Goal: Feedback & Contribution: Contribute content

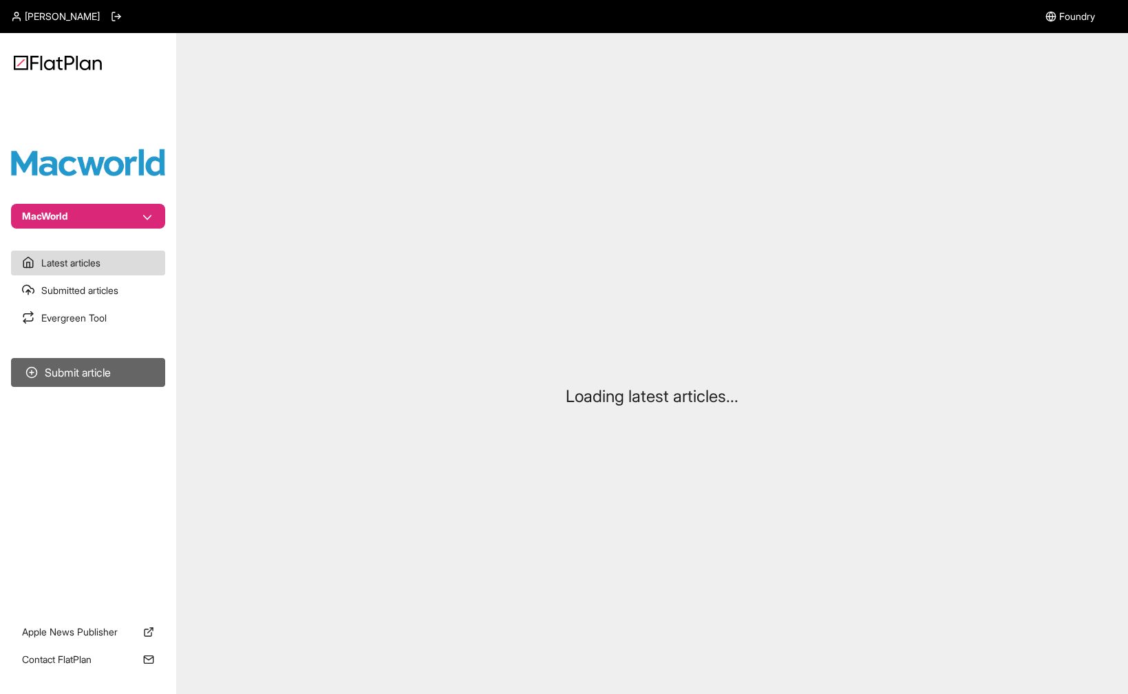
click at [92, 368] on button "Submit article" at bounding box center [88, 372] width 154 height 29
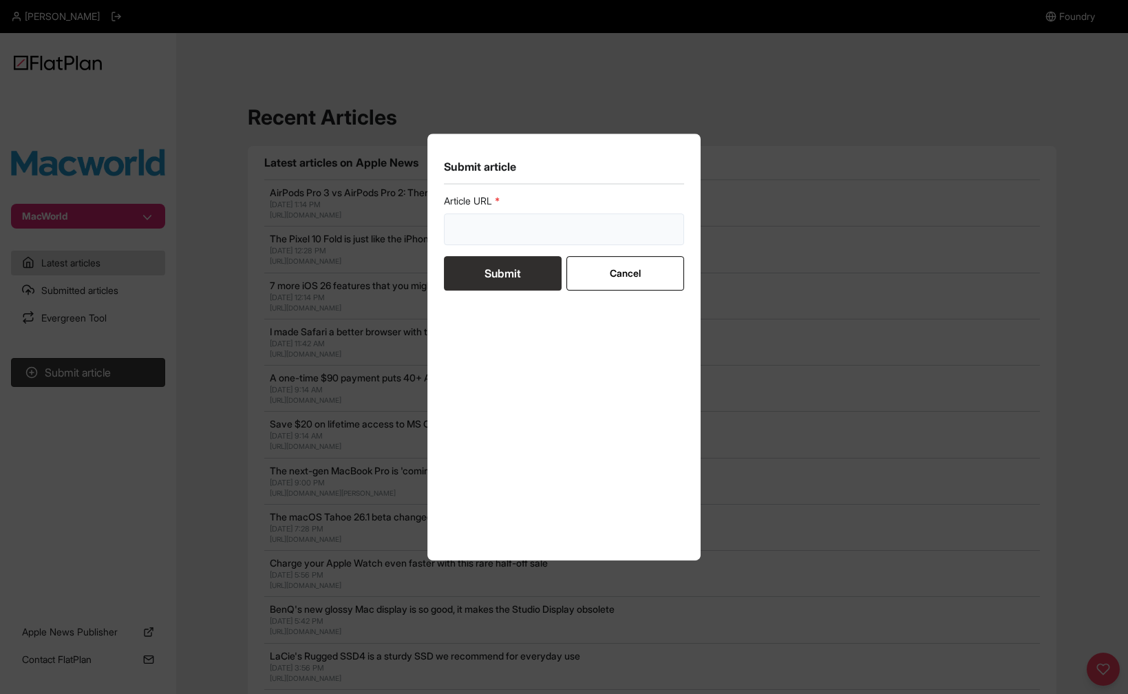
click at [519, 244] on input "url" at bounding box center [564, 229] width 241 height 32
paste input "[URL][DOMAIN_NAME]"
type input "[URL][DOMAIN_NAME]"
click at [520, 274] on button "Submit" at bounding box center [503, 273] width 118 height 34
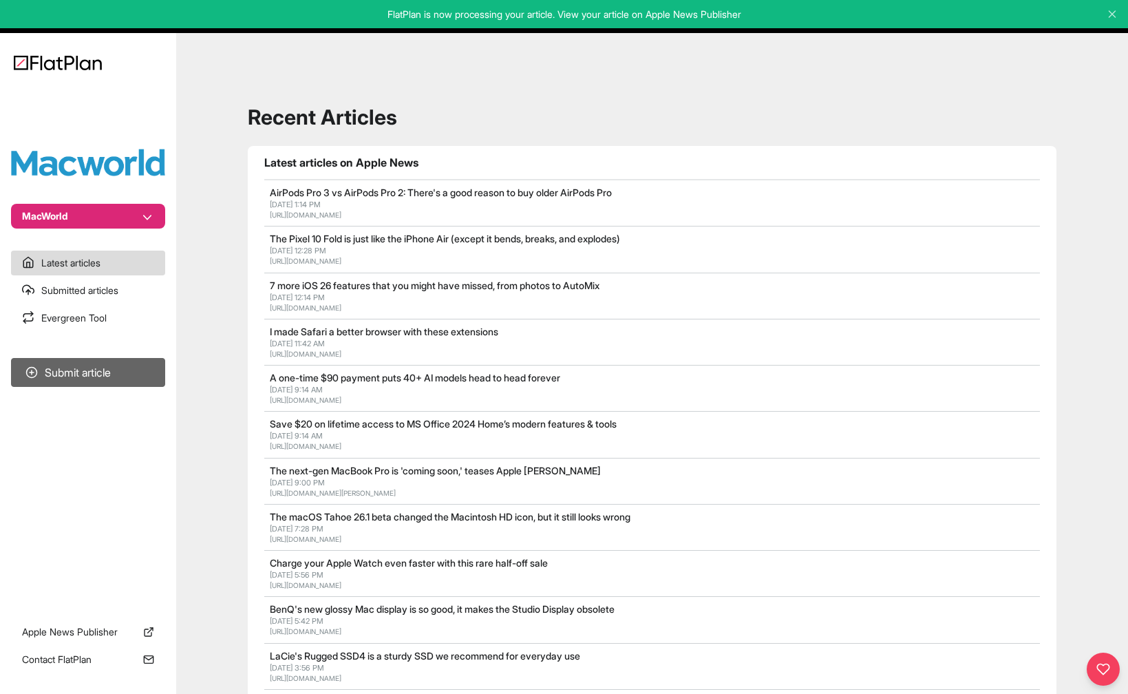
click at [94, 376] on button "Submit article" at bounding box center [88, 372] width 154 height 29
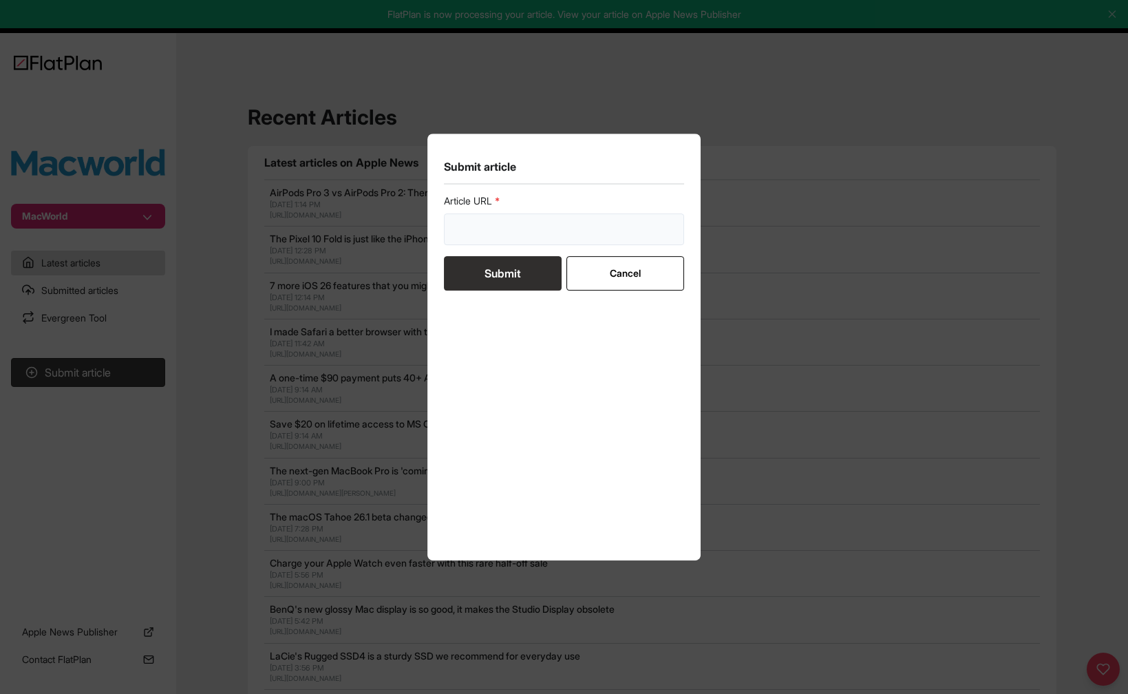
click at [534, 231] on input "url" at bounding box center [564, 229] width 241 height 32
paste input "[URL][DOMAIN_NAME]"
type input "[URL][DOMAIN_NAME]"
click at [503, 273] on button "Submit" at bounding box center [503, 273] width 118 height 34
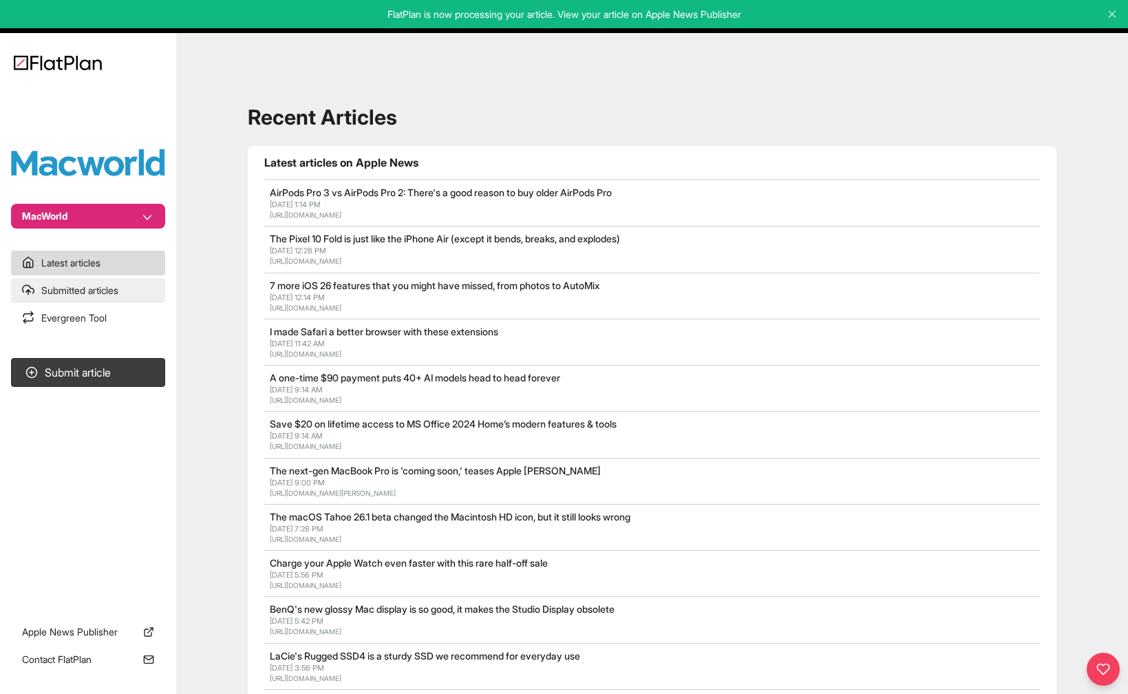
click at [96, 293] on link "Submitted articles" at bounding box center [88, 290] width 154 height 25
